Goal: Task Accomplishment & Management: Use online tool/utility

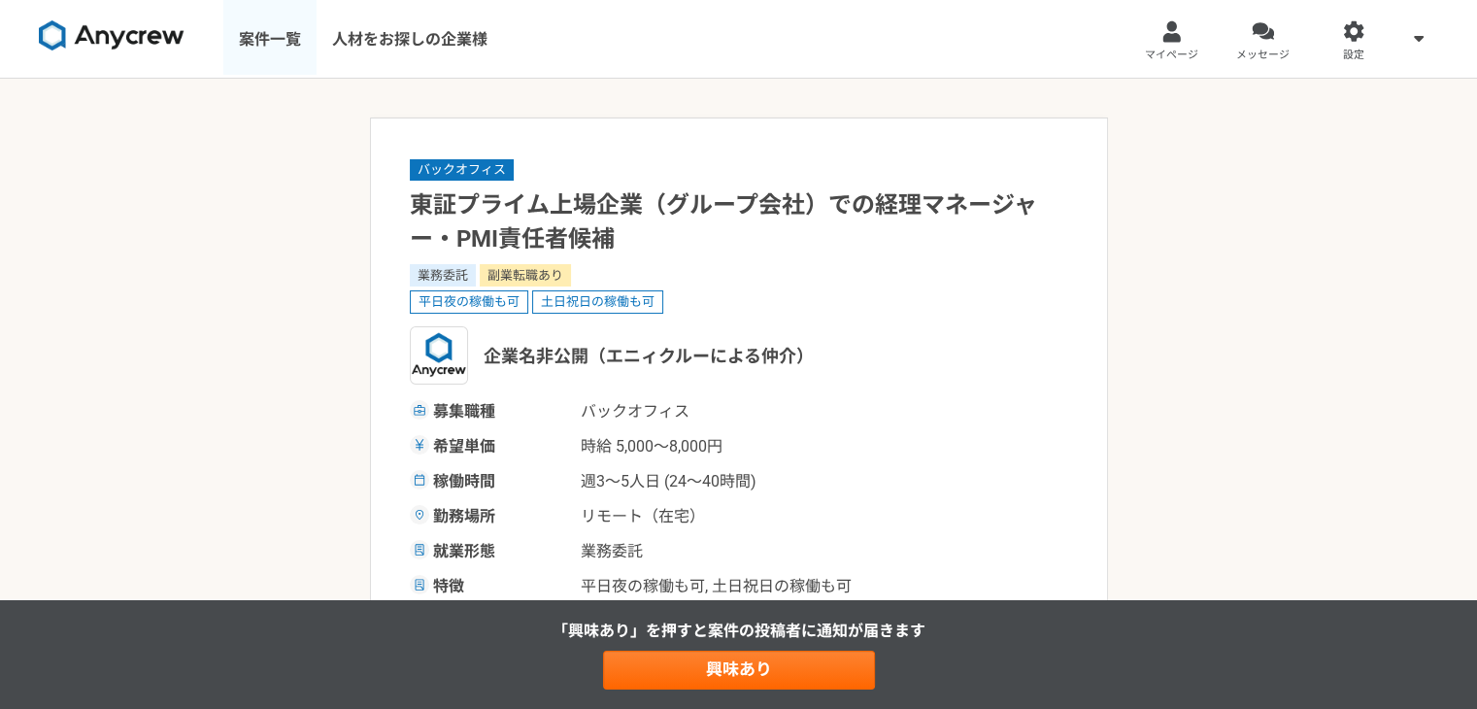
click at [273, 41] on link "案件一覧" at bounding box center [269, 39] width 93 height 78
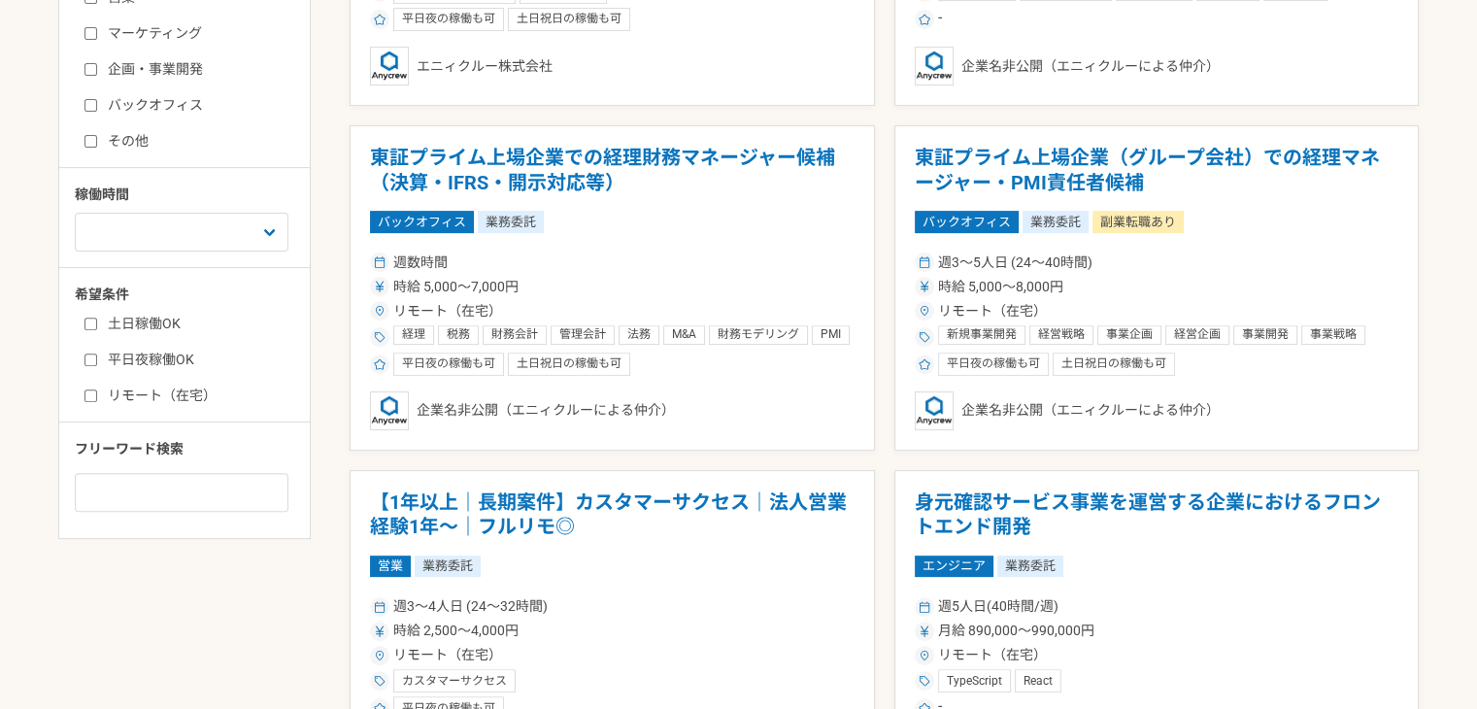
scroll to position [809, 0]
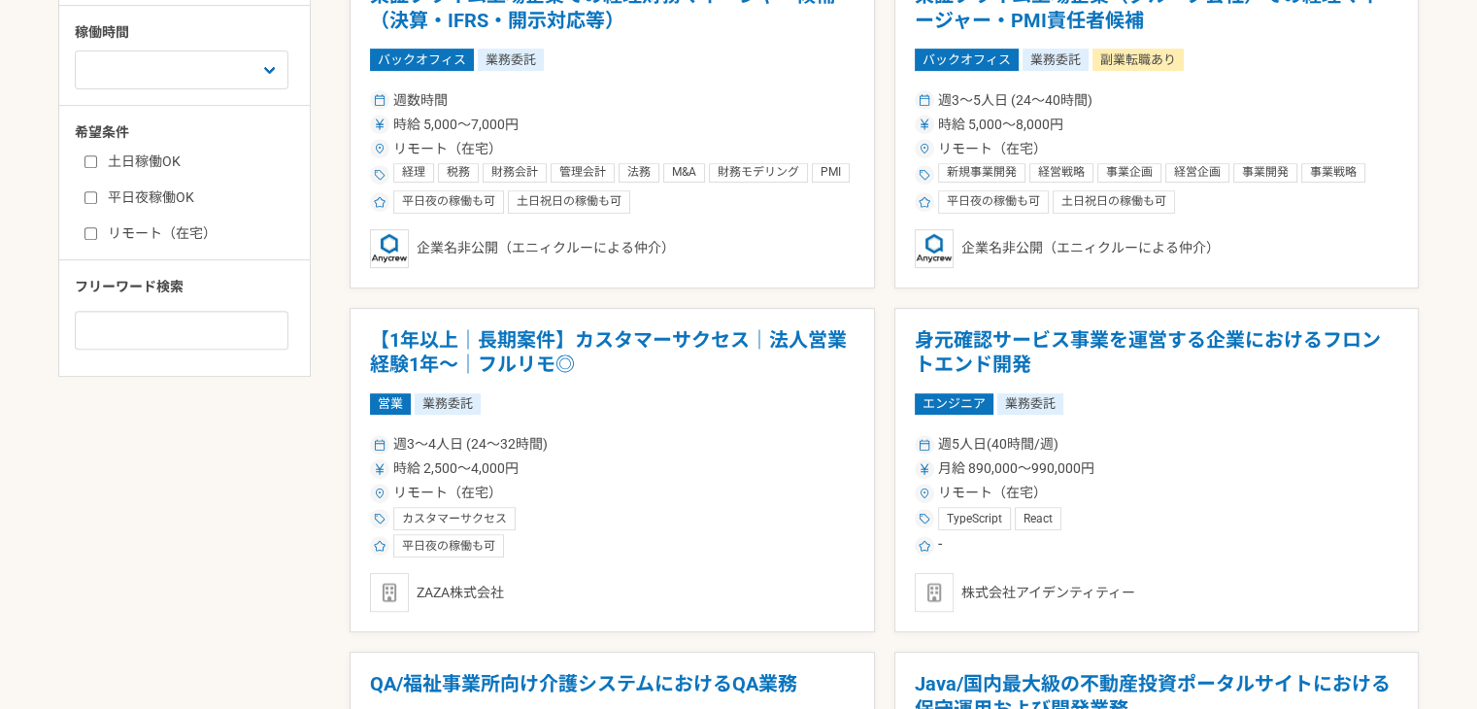
drag, startPoint x: 396, startPoint y: 355, endPoint x: 304, endPoint y: 386, distance: 97.4
click at [438, 343] on h1 "【1年以上｜長期案件】カスタマーサクセス｜法人営業経験1年〜｜フルリモ◎" at bounding box center [612, 353] width 485 height 50
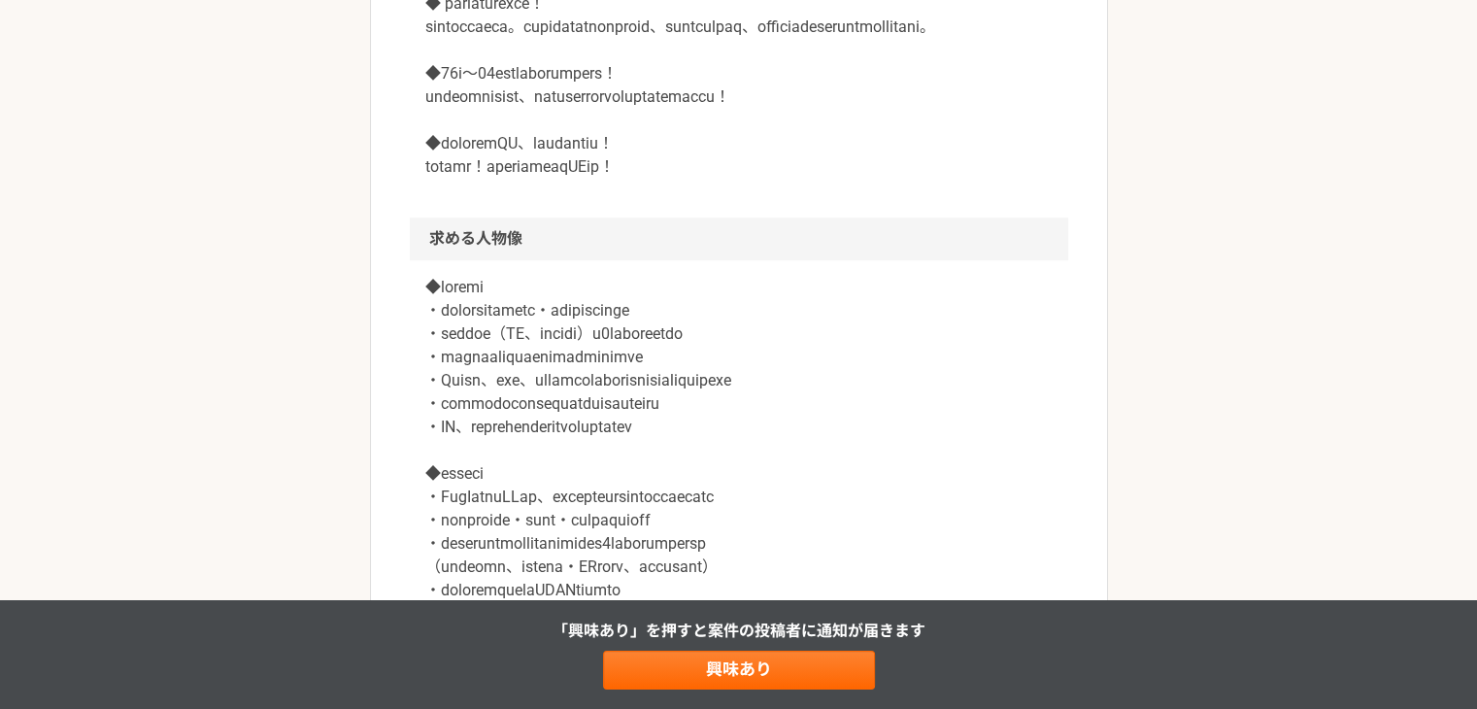
scroll to position [1457, 0]
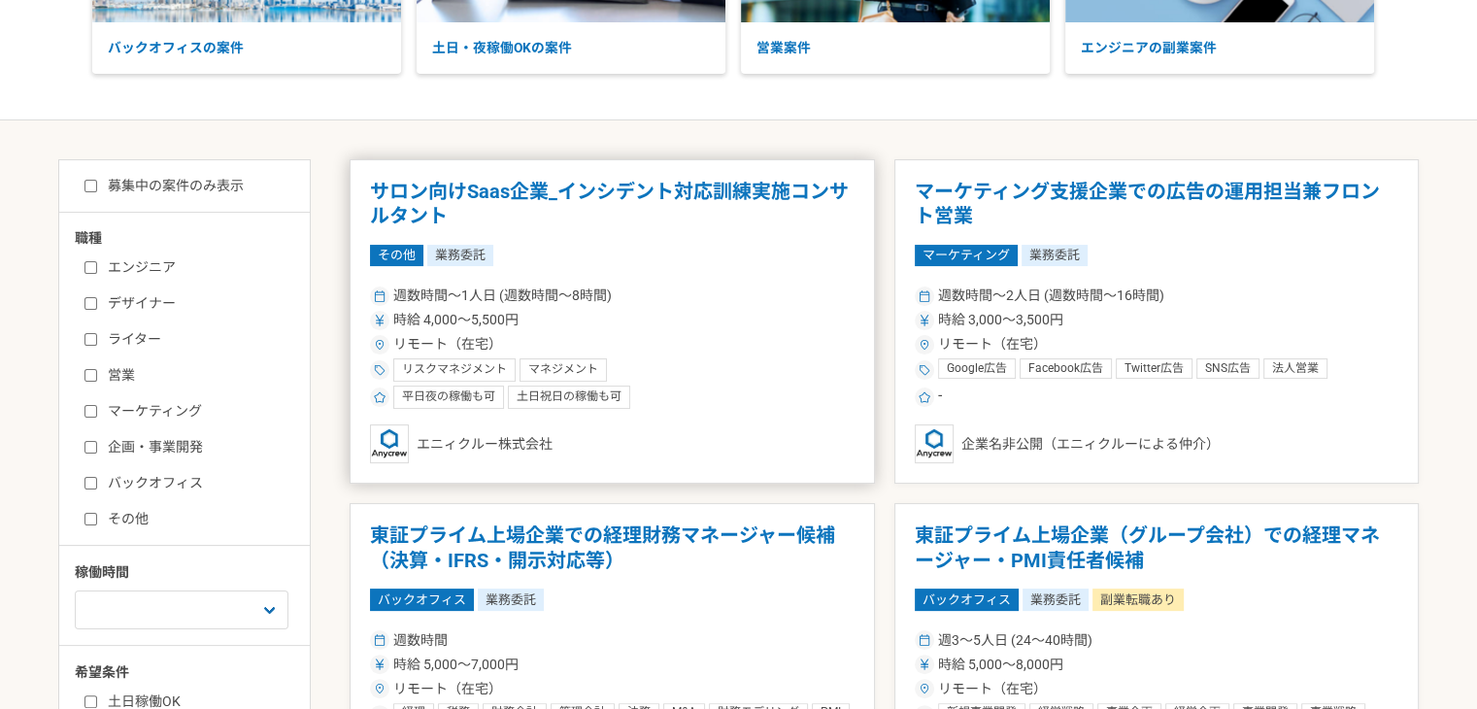
scroll to position [323, 0]
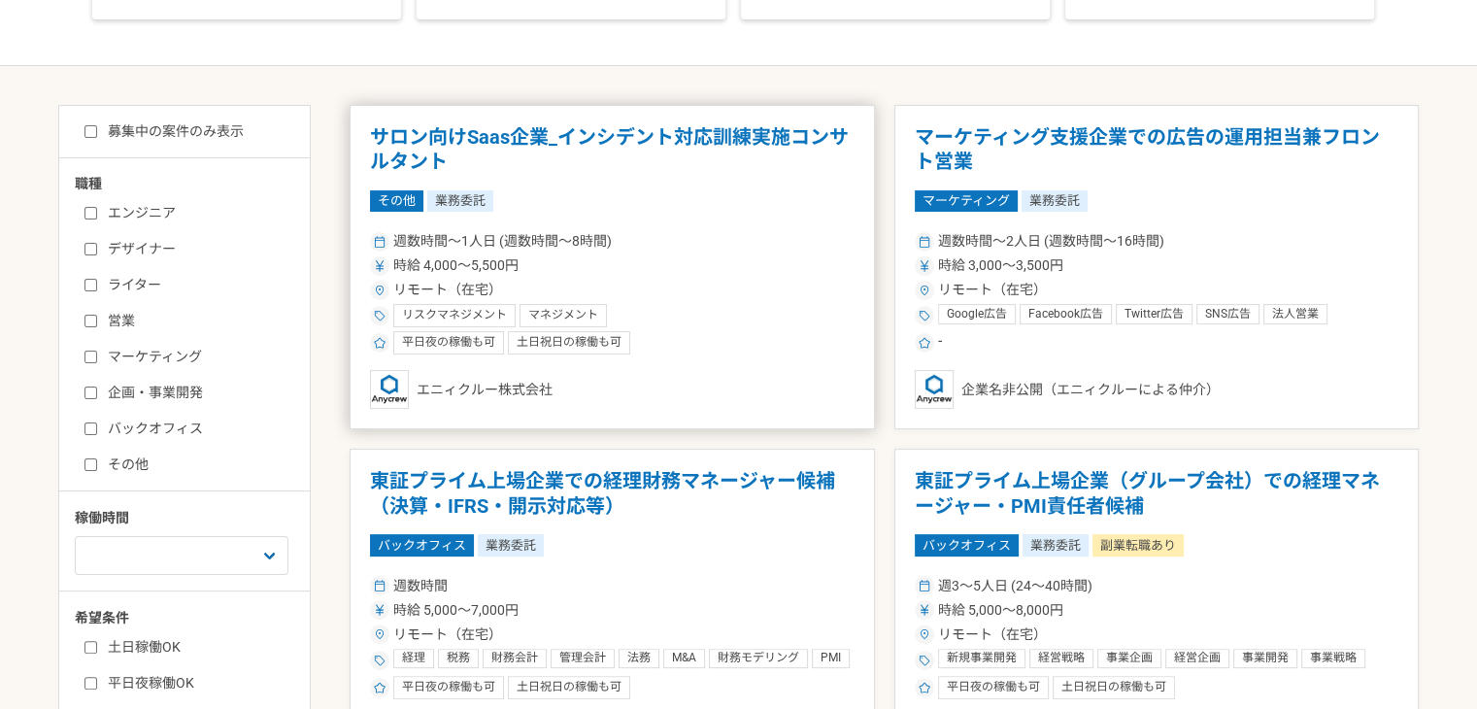
click at [694, 134] on h1 "サロン向けSaas企業_インシデント対応訓練実施コンサルタント" at bounding box center [612, 150] width 485 height 50
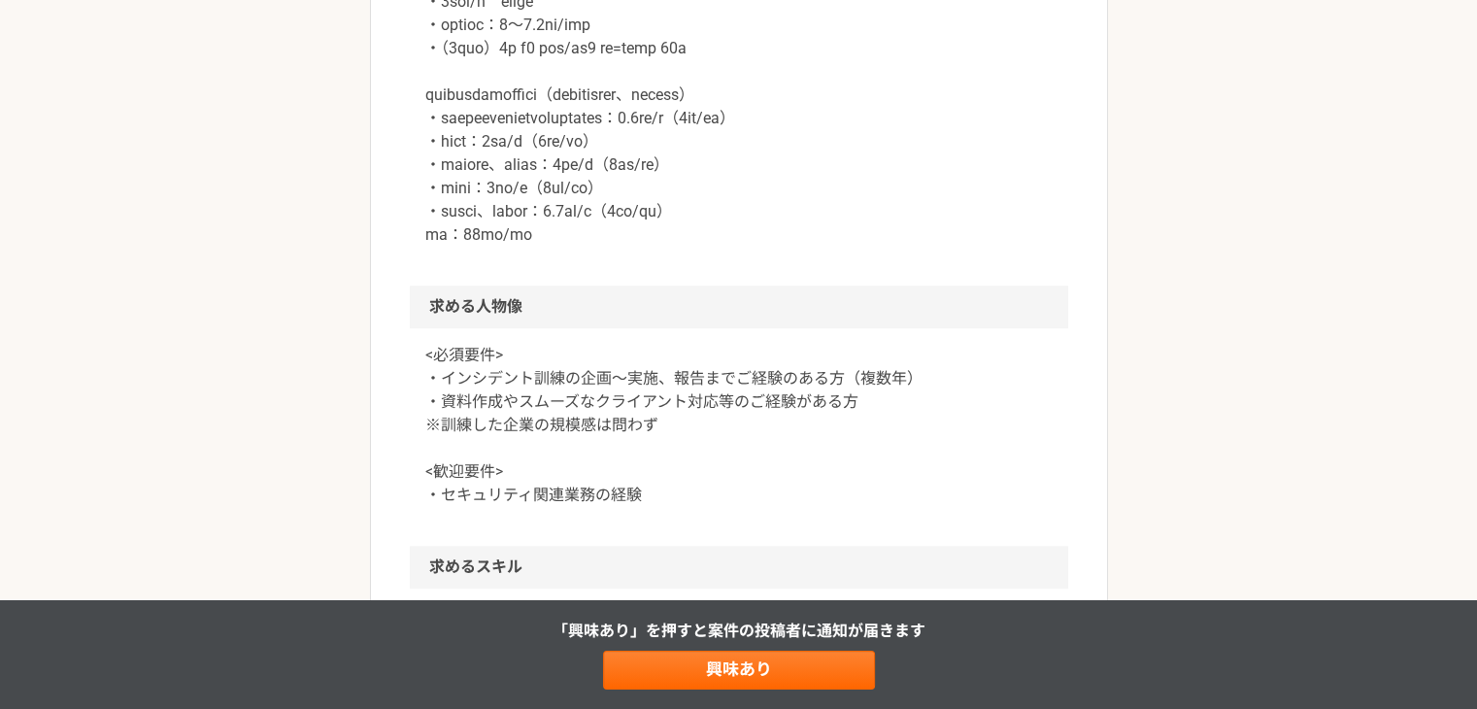
scroll to position [1780, 0]
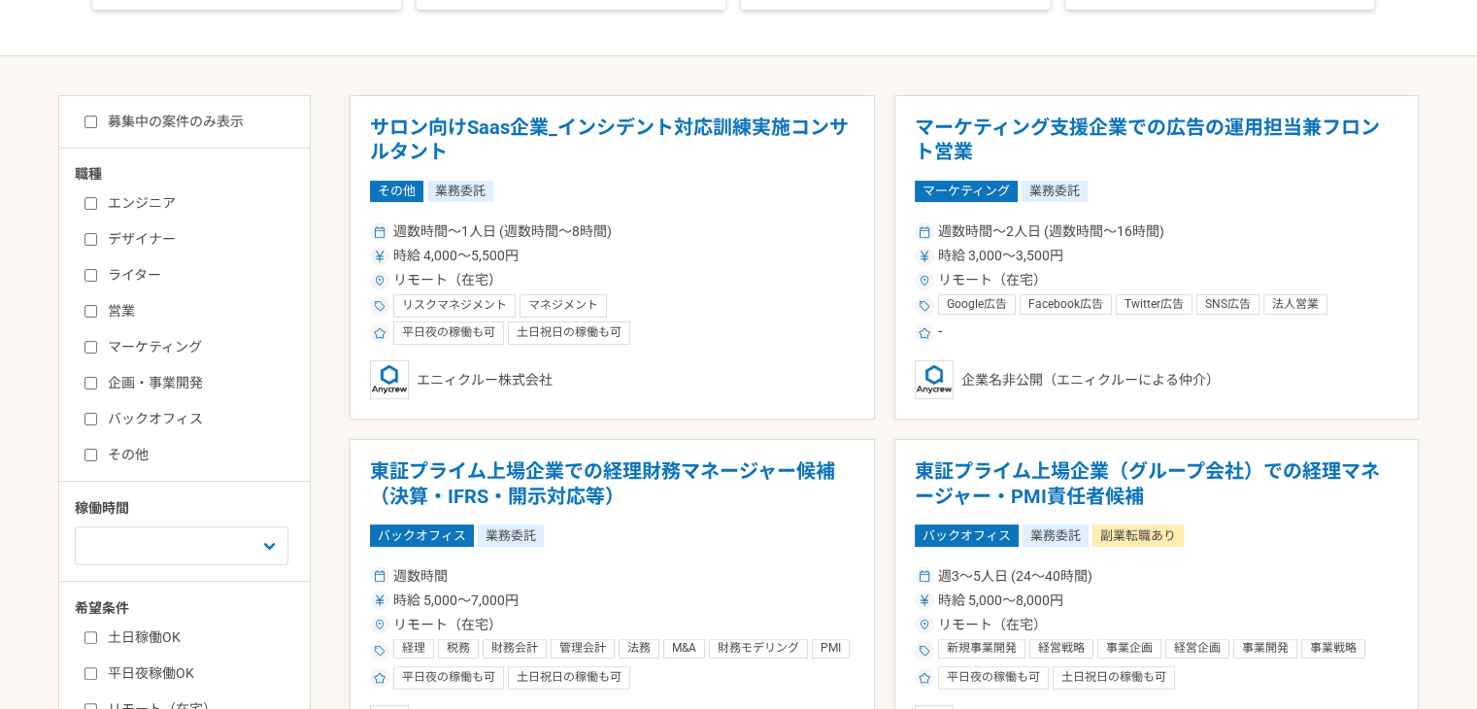
scroll to position [486, 0]
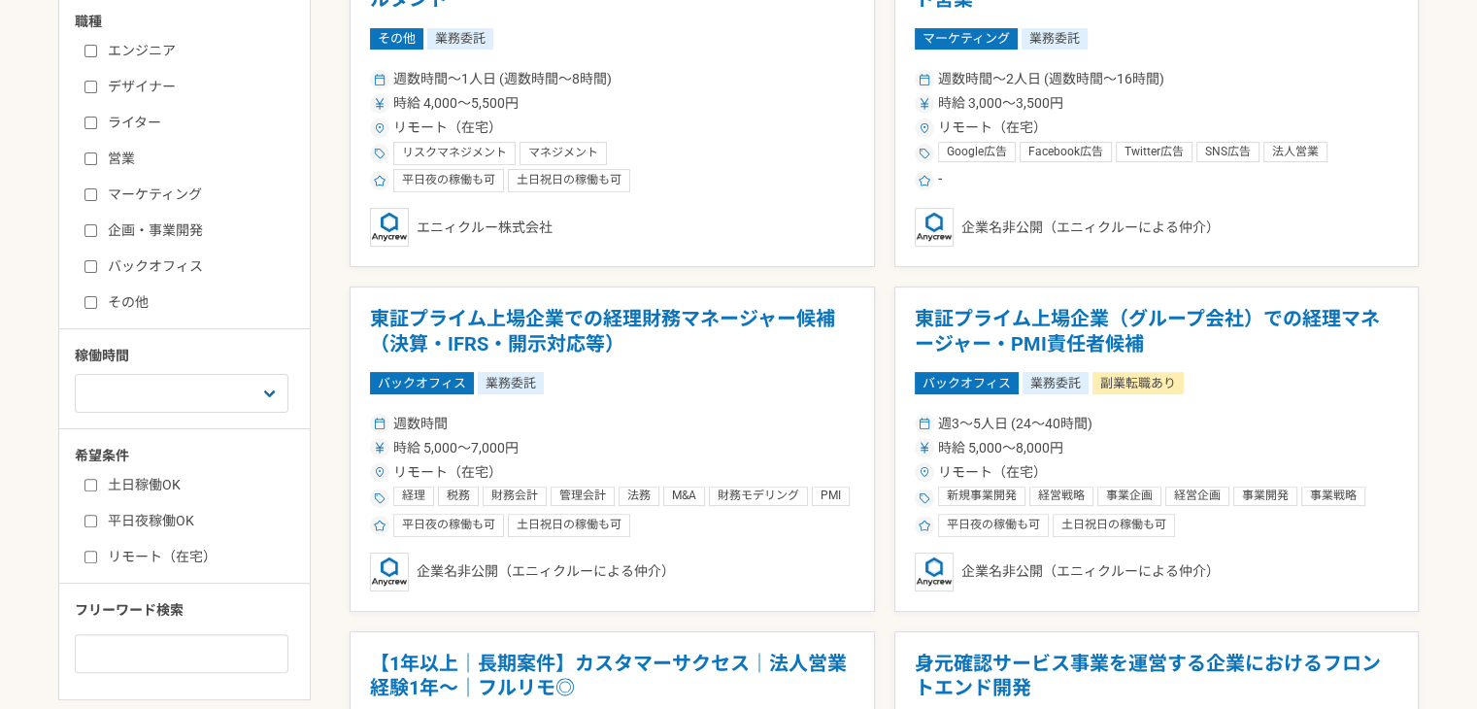
click at [112, 309] on label "その他" at bounding box center [196, 302] width 223 height 20
click at [97, 309] on input "その他" at bounding box center [91, 302] width 13 height 13
checkbox input "true"
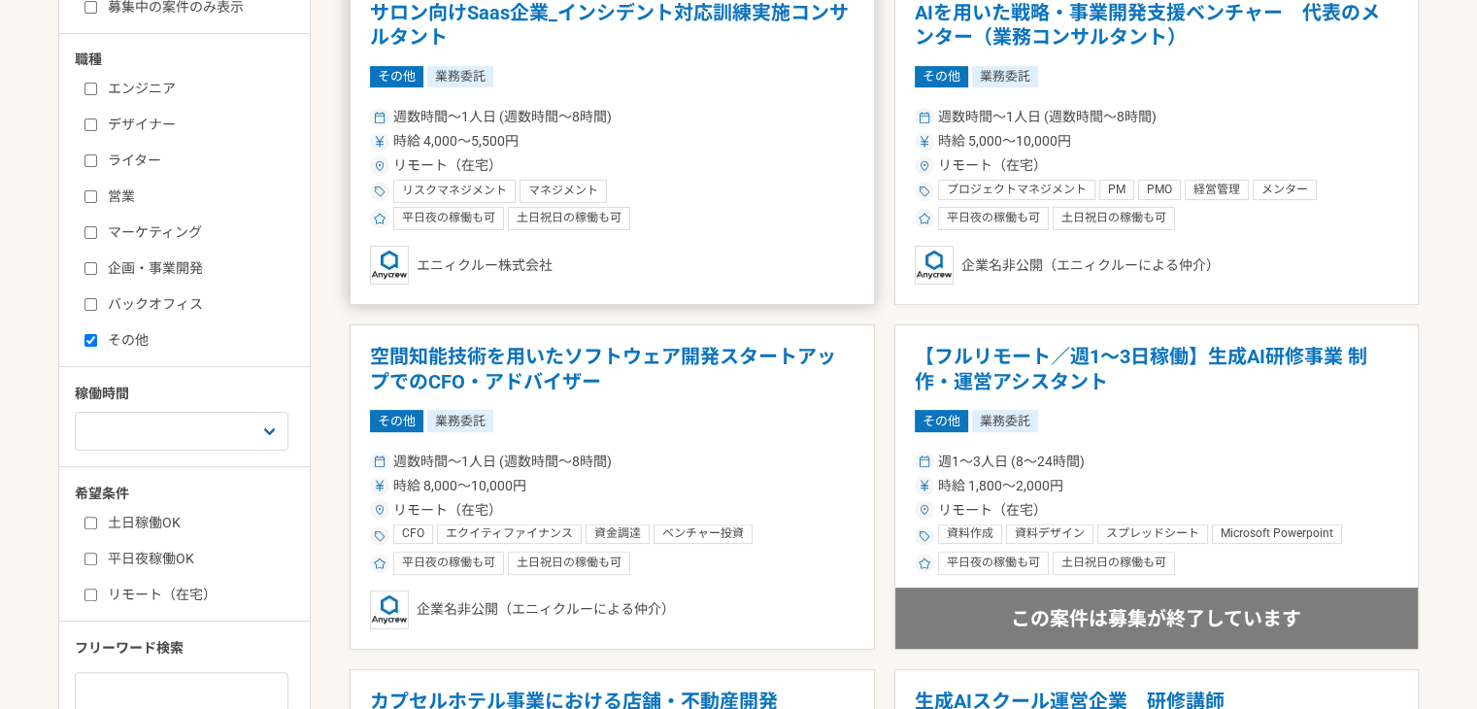
scroll to position [486, 0]
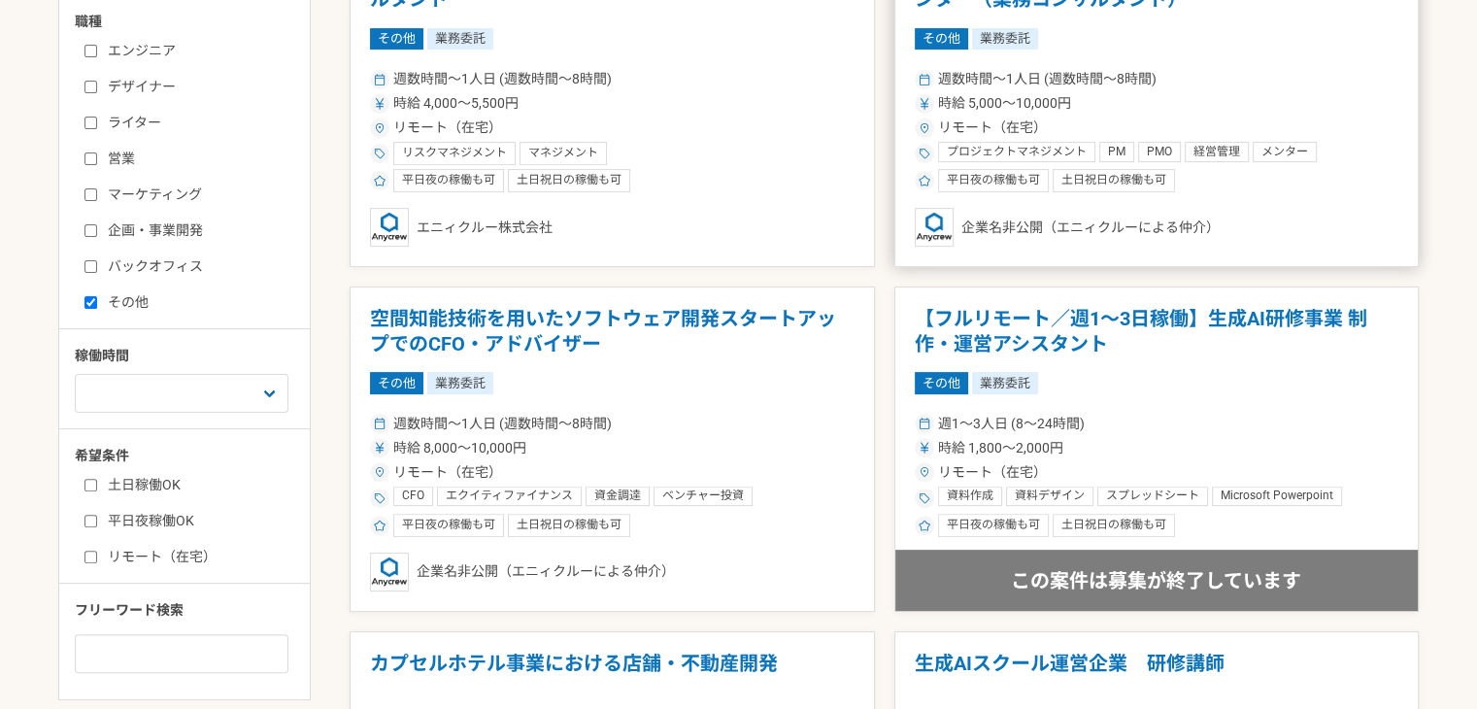
click at [1259, 59] on article "AIを用いた戦略・事業開発支援ベンチャー　代表のメンター（業務コンサルタント） その他 業務委託 週数時間〜1人日 (週数時間〜8時間) 時給 5,000〜1…" at bounding box center [1157, 105] width 525 height 325
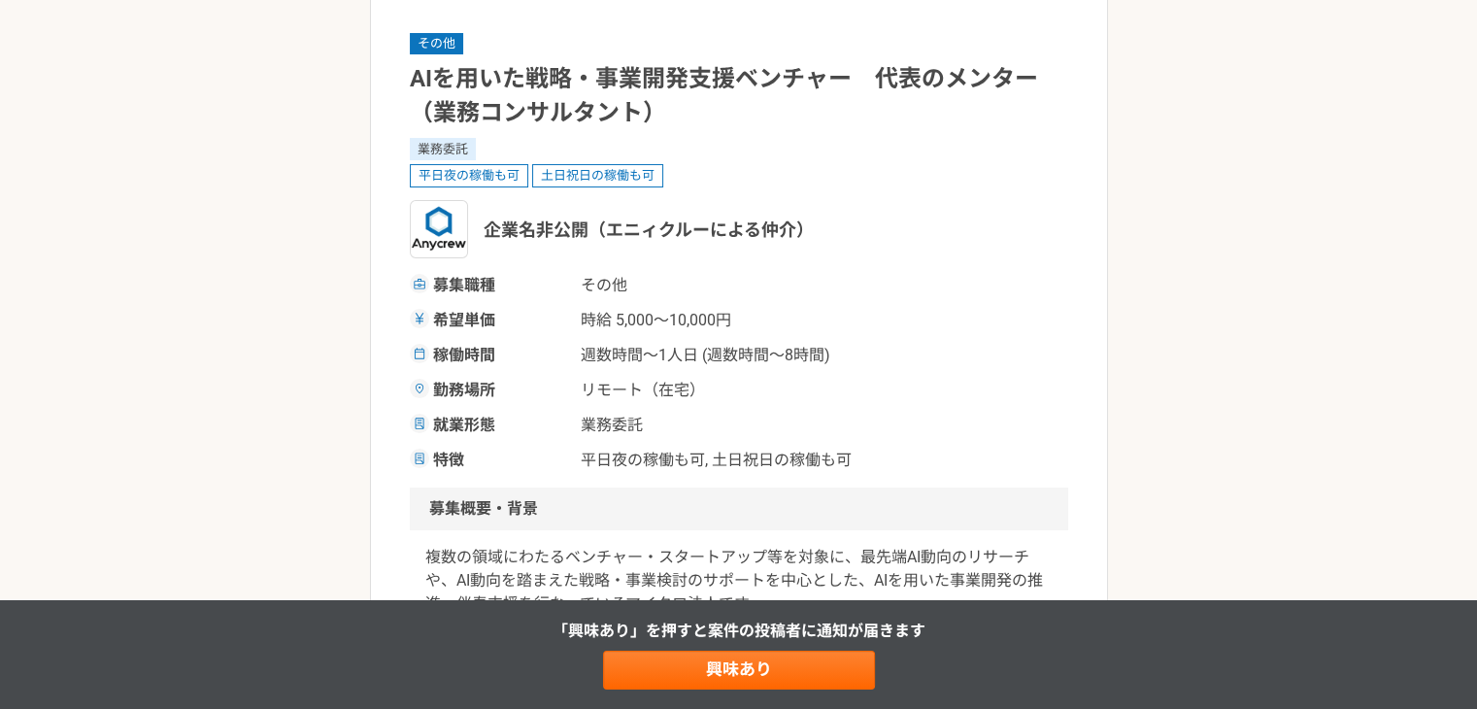
scroll to position [161, 0]
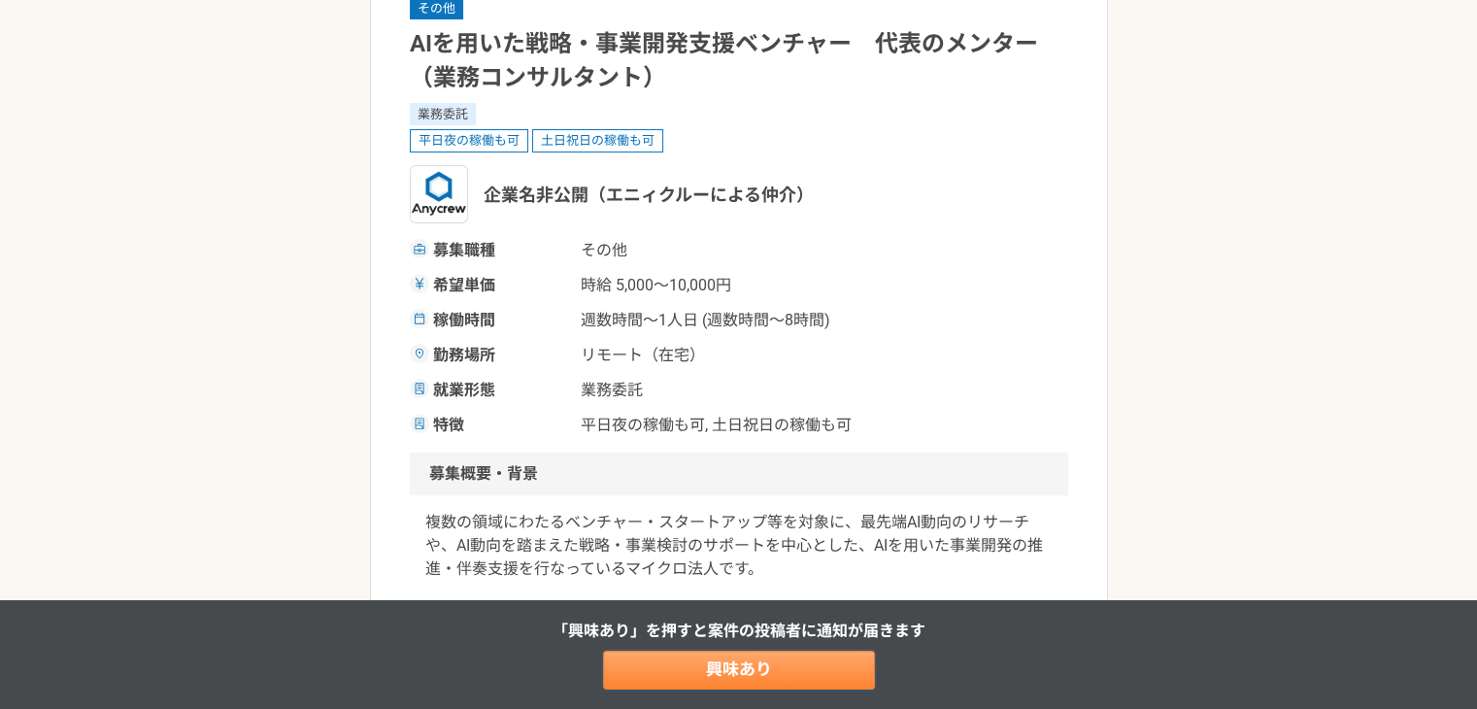
click at [792, 672] on link "興味あり" at bounding box center [739, 670] width 272 height 39
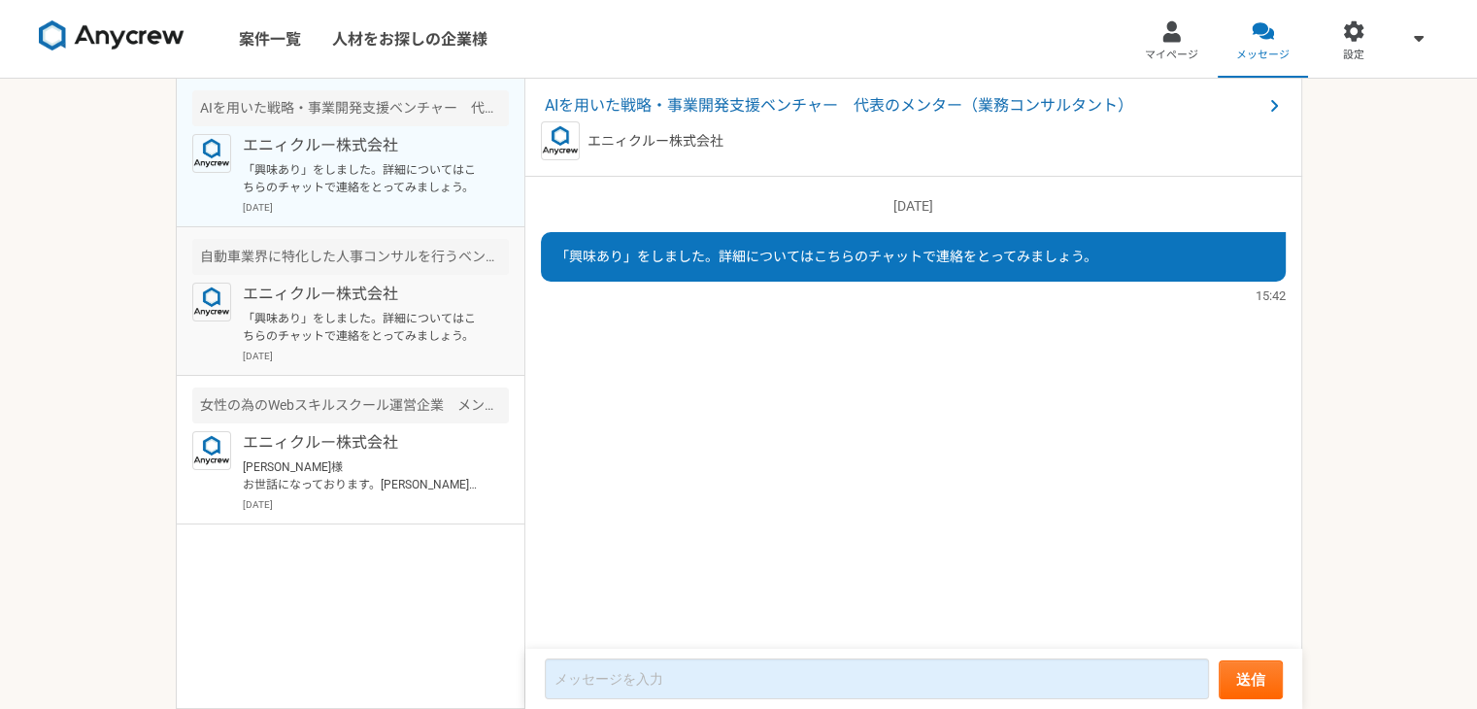
click at [334, 316] on p "「興味あり」をしました。詳細についてはこちらのチャットで連絡をとってみましょう。" at bounding box center [363, 327] width 240 height 35
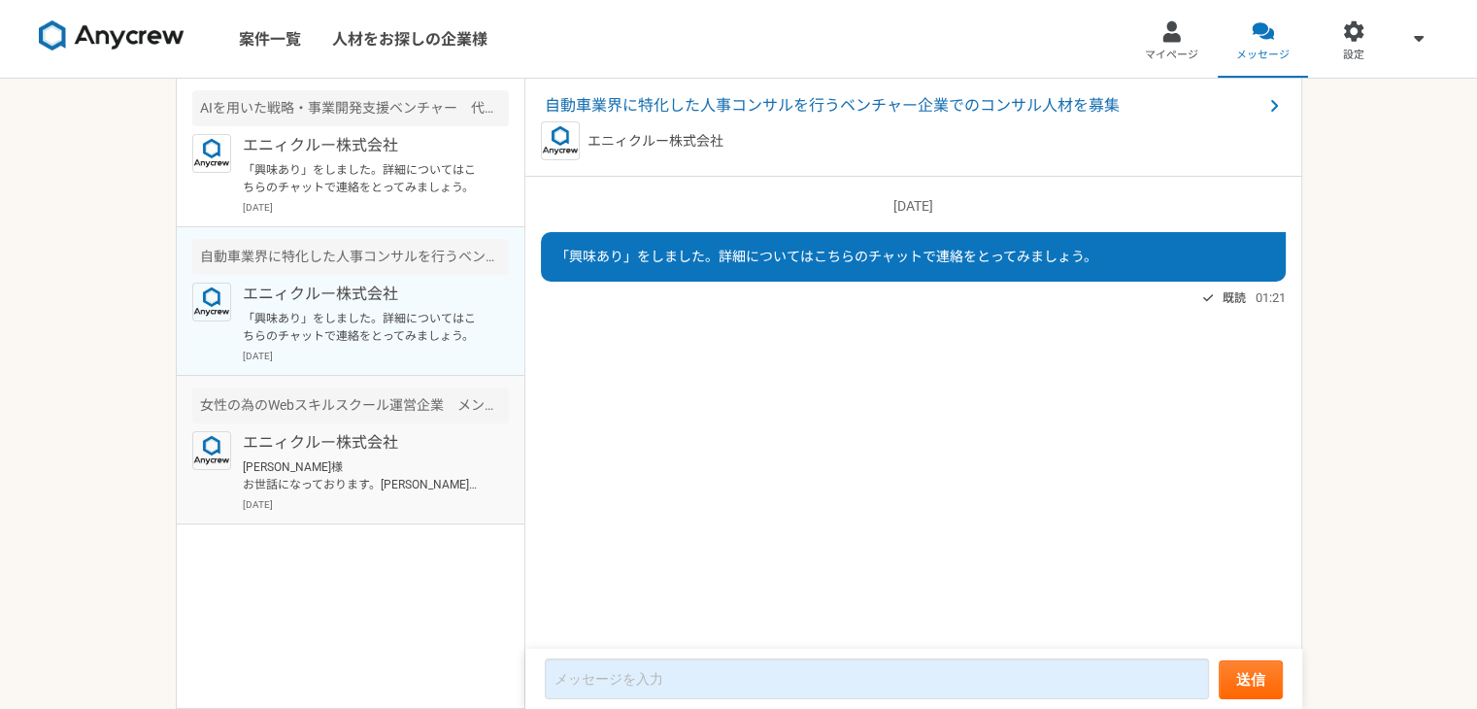
click at [338, 454] on div "エニィクルー株式会社 [PERSON_NAME]様 お世話になっております。[PERSON_NAME]と[PERSON_NAME]。 返信が遅くなり、失礼いた…" at bounding box center [376, 471] width 266 height 81
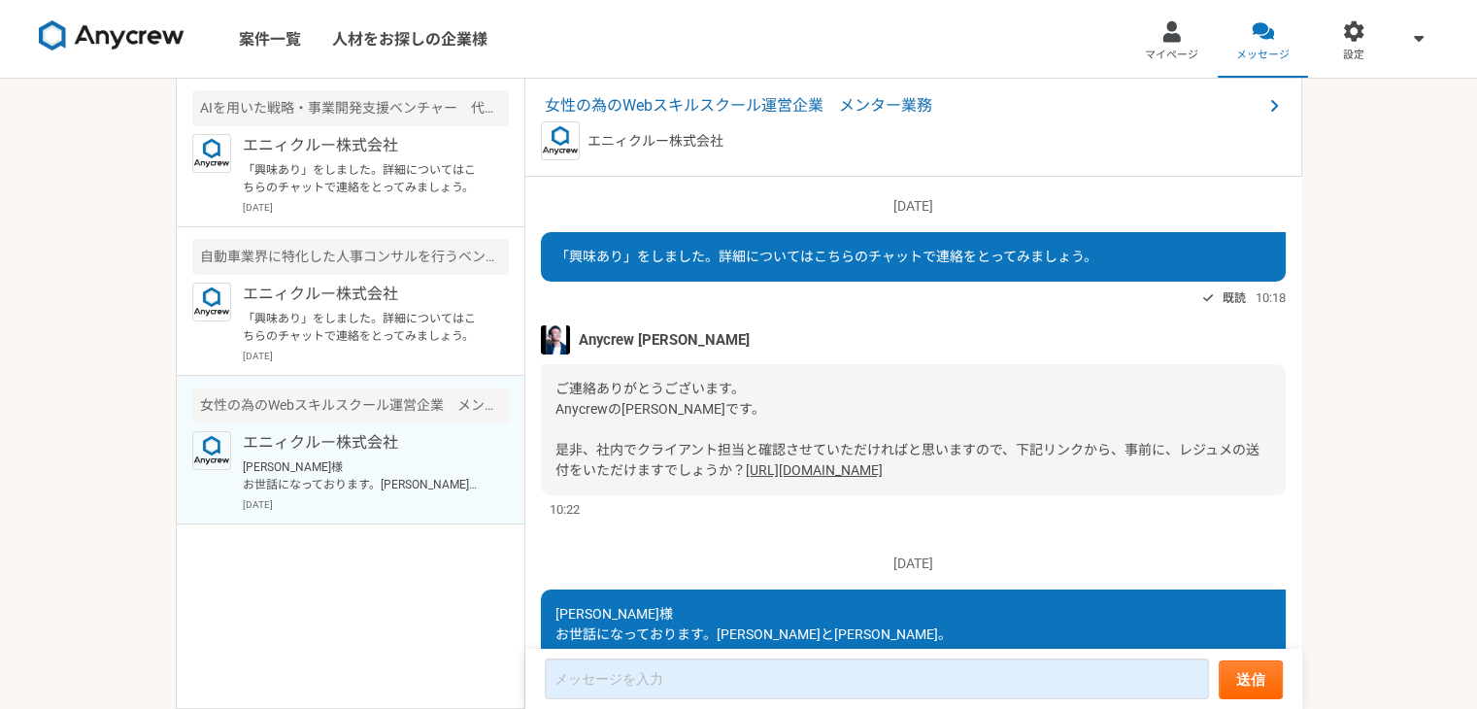
scroll to position [278, 0]
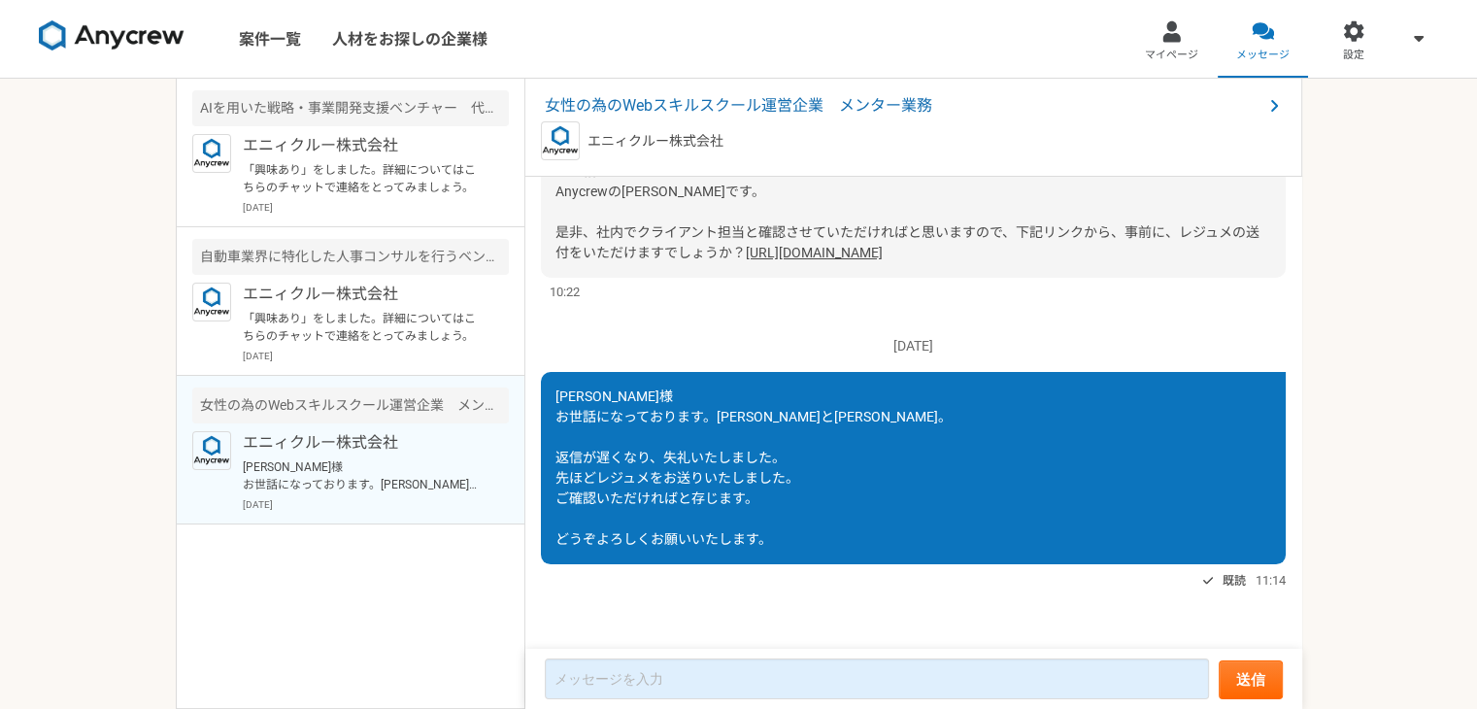
click at [128, 360] on div "案件一覧 人材をお探しの企業様 マイページ メッセージ 設定 AIを用いた戦略・事業開発支援ベンチャー　代表のメンター（業務コンサルタント） エニィクルー株式…" at bounding box center [738, 354] width 1477 height 709
click at [621, 109] on span "女性の為のWebスキルスクール運営企業　メンター業務" at bounding box center [904, 105] width 718 height 23
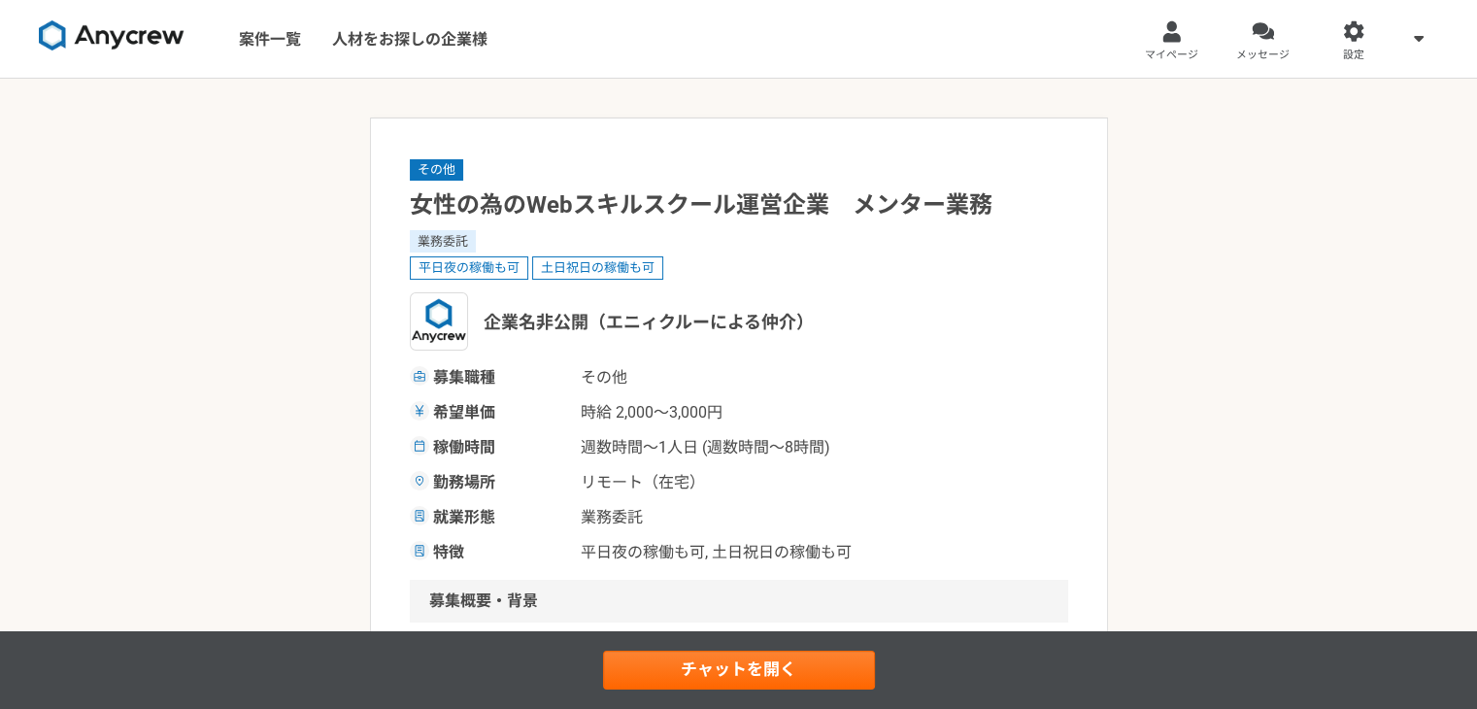
click at [121, 32] on img at bounding box center [112, 35] width 146 height 31
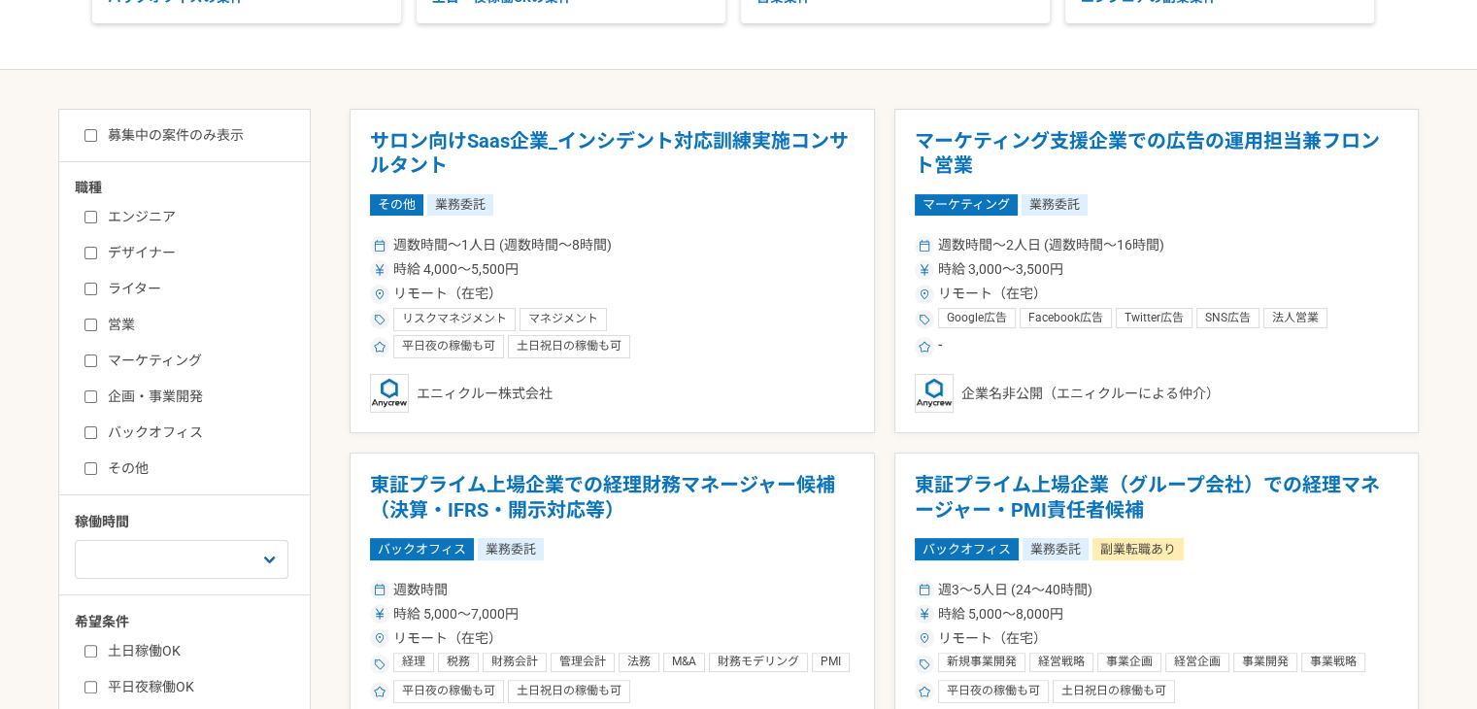
scroll to position [323, 0]
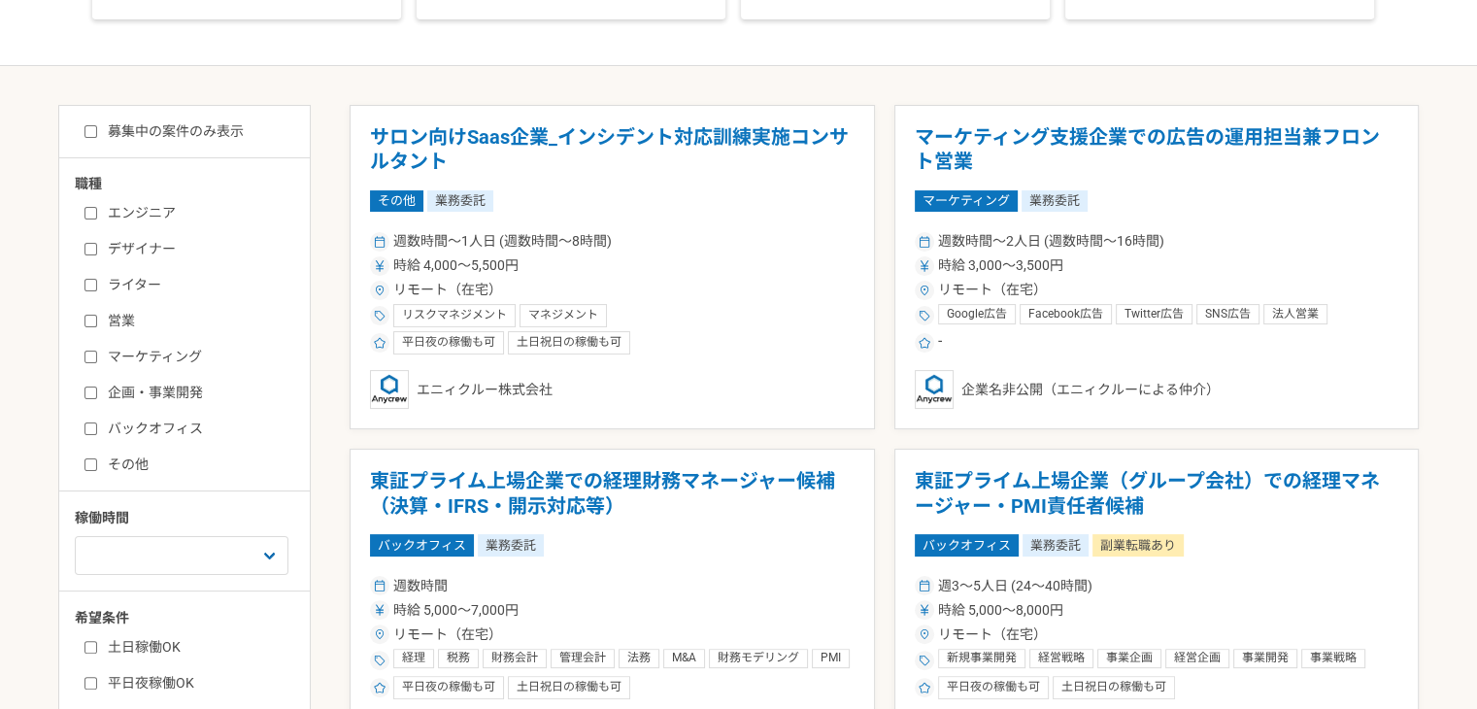
click at [110, 463] on label "その他" at bounding box center [196, 465] width 223 height 20
click at [97, 463] on input "その他" at bounding box center [91, 464] width 13 height 13
checkbox input "true"
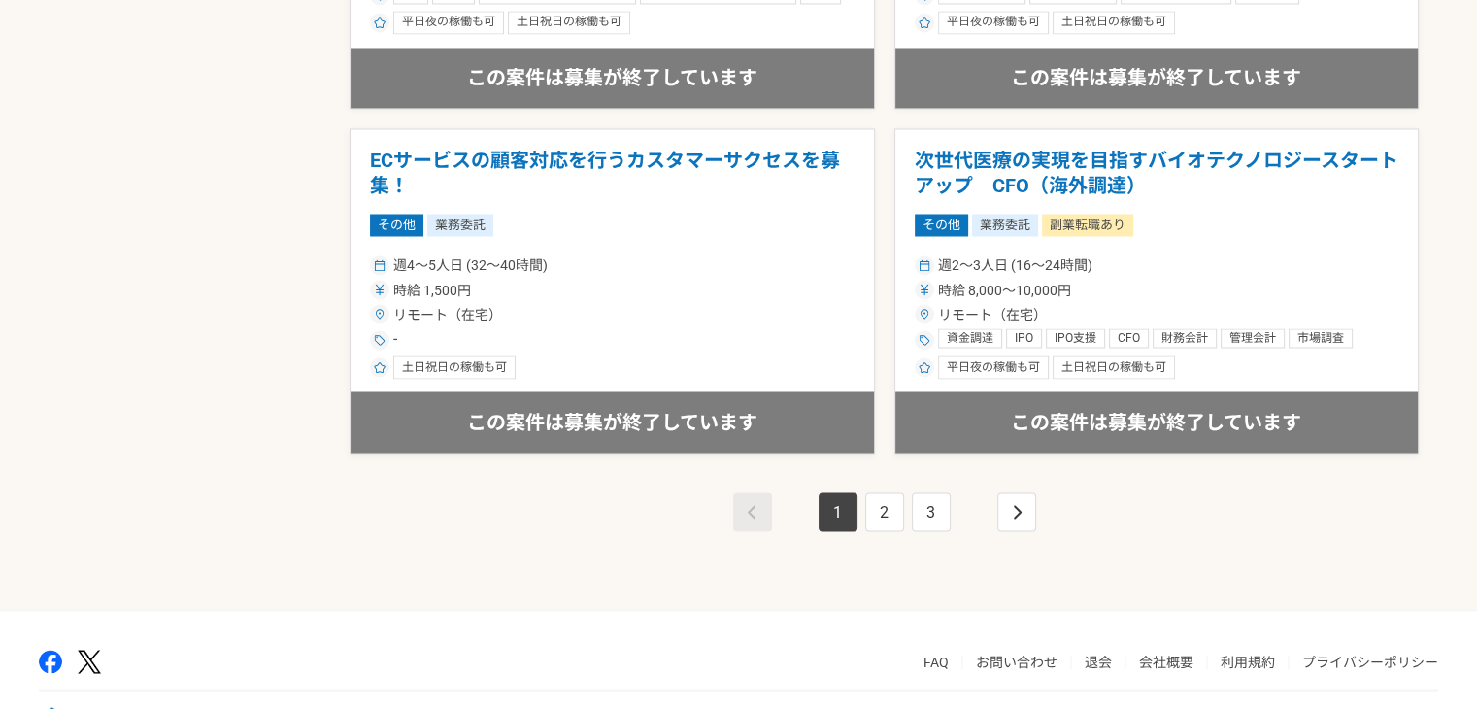
scroll to position [3463, 0]
